Goal: Information Seeking & Learning: Understand process/instructions

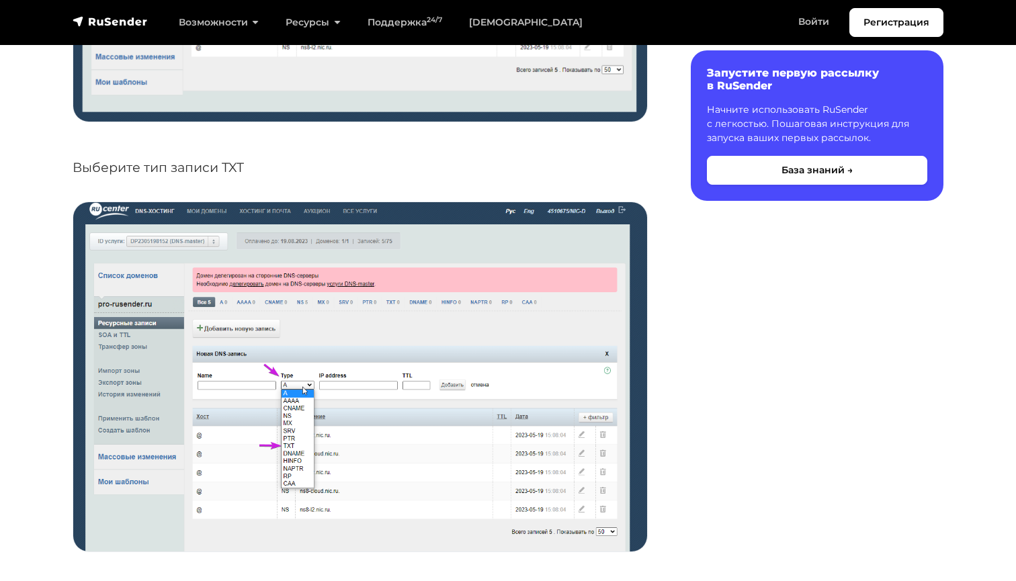
scroll to position [1679, 0]
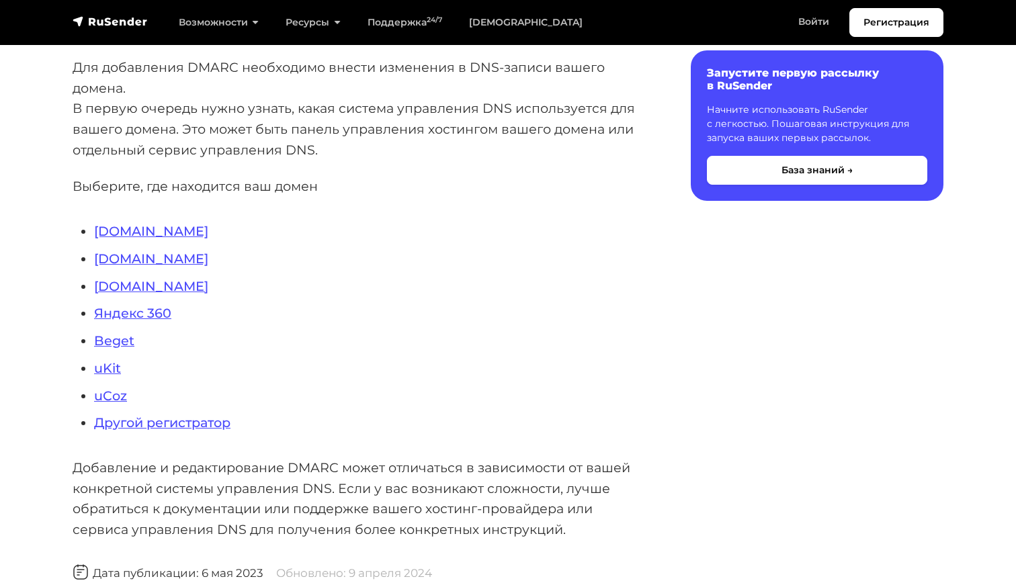
scroll to position [288, 0]
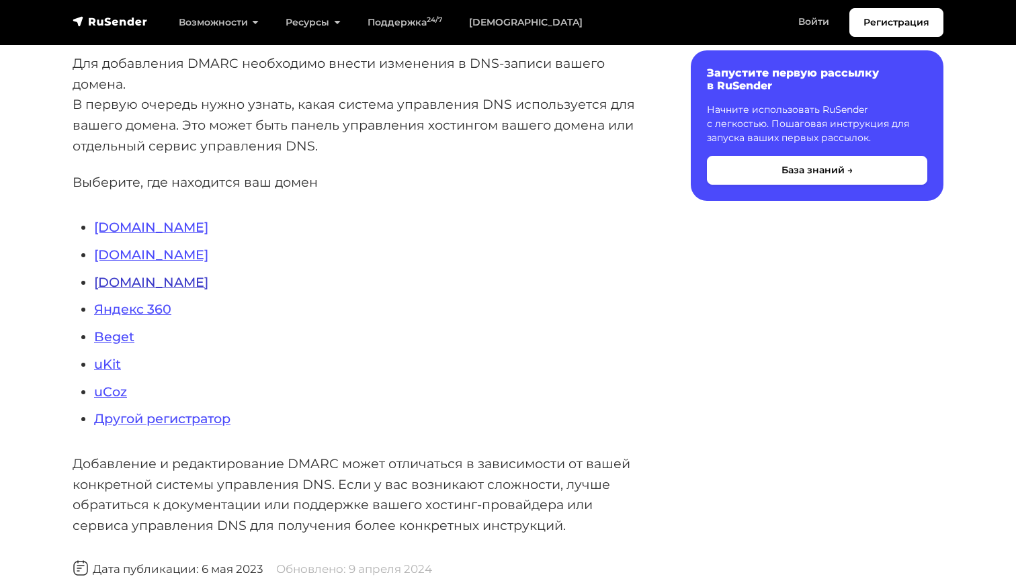
click at [111, 279] on link "[DOMAIN_NAME]" at bounding box center [151, 282] width 114 height 16
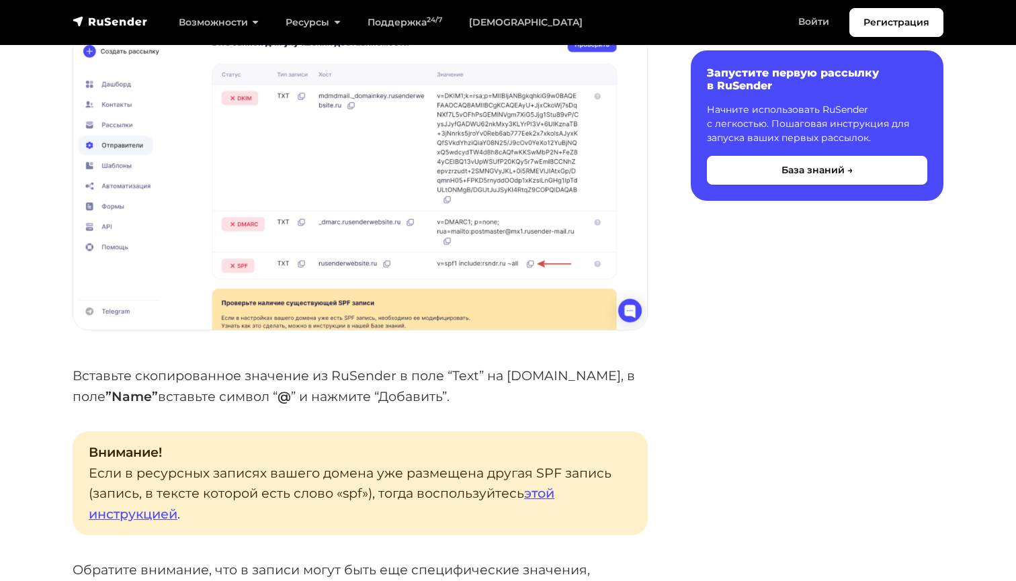
scroll to position [2440, 0]
